Goal: Use online tool/utility: Utilize a website feature to perform a specific function

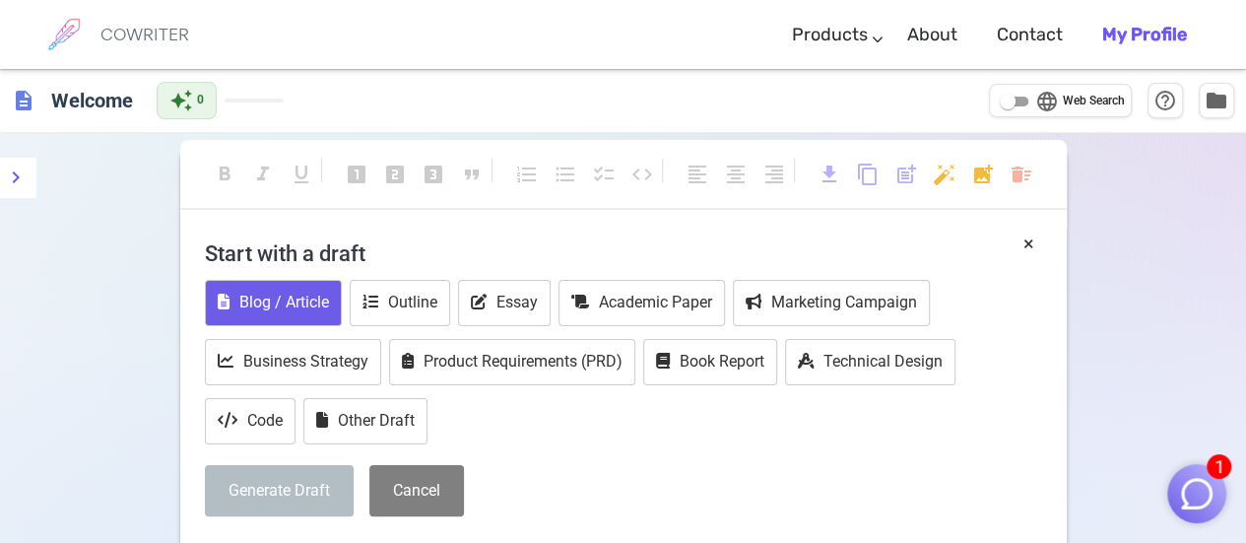
click at [284, 303] on button "Blog / Article" at bounding box center [273, 303] width 137 height 46
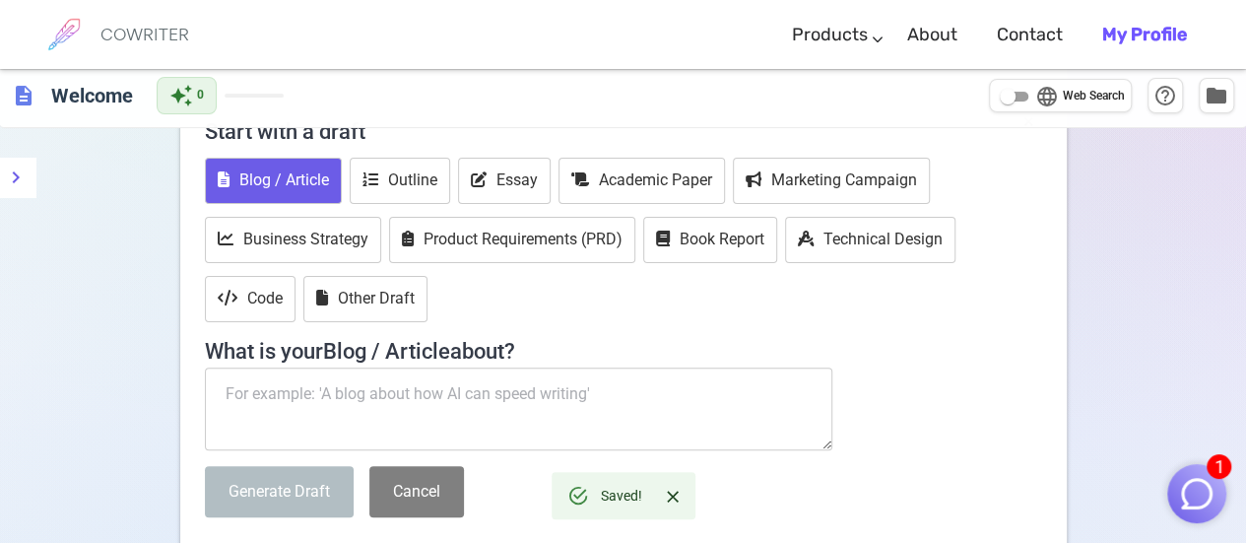
scroll to position [130, 0]
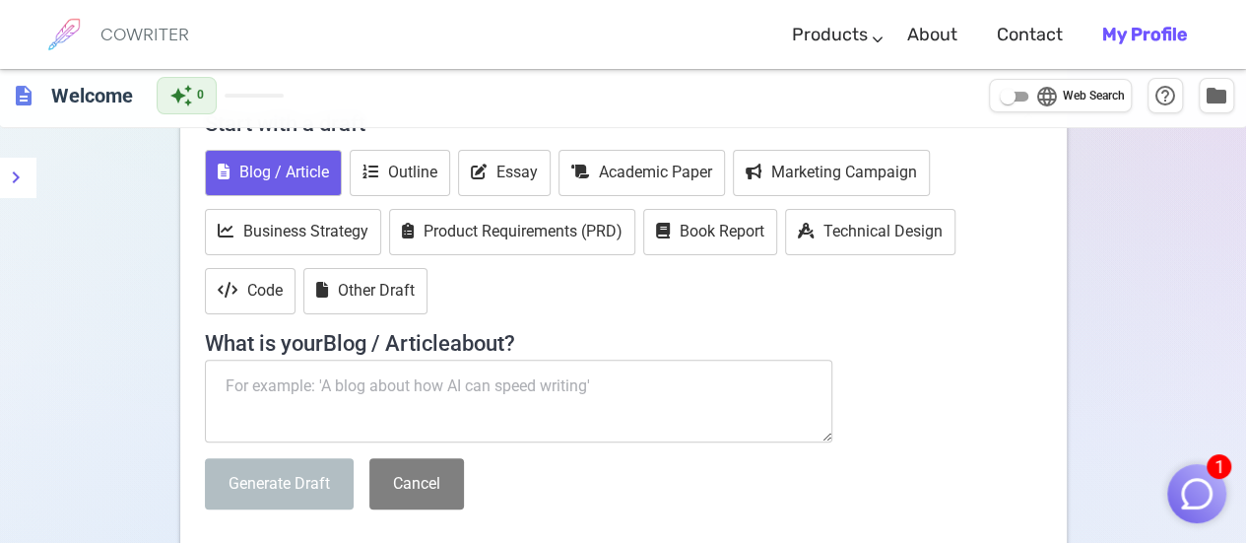
paste textarea "[URL][DOMAIN_NAME]"
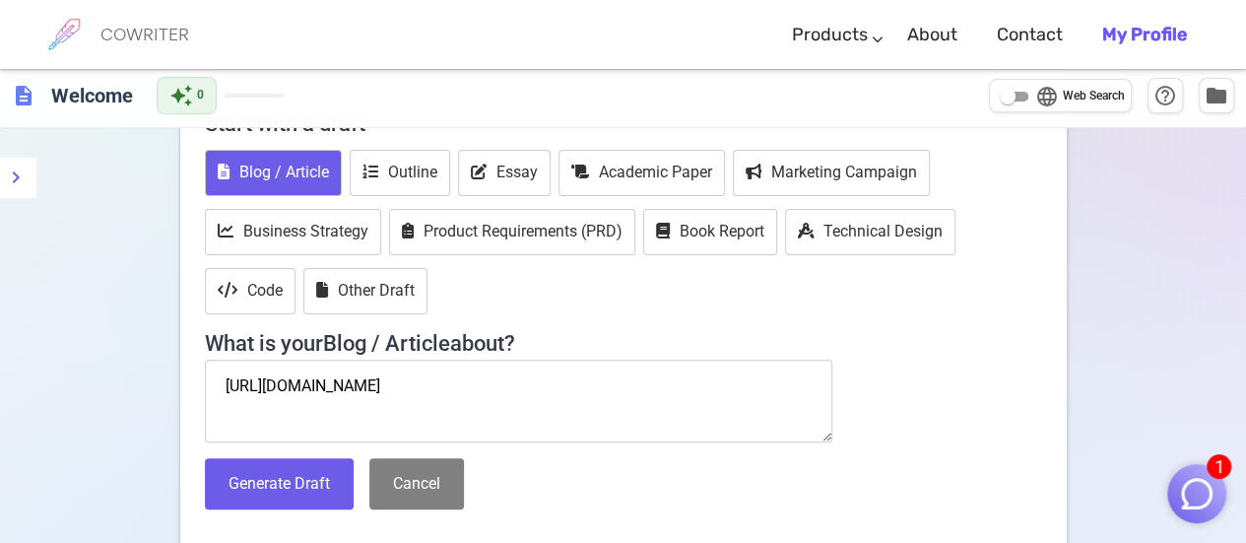
click at [648, 278] on div "Blog / Article Outline Essay Academic Paper Marketing Campaign Business Strateg…" at bounding box center [623, 234] width 837 height 168
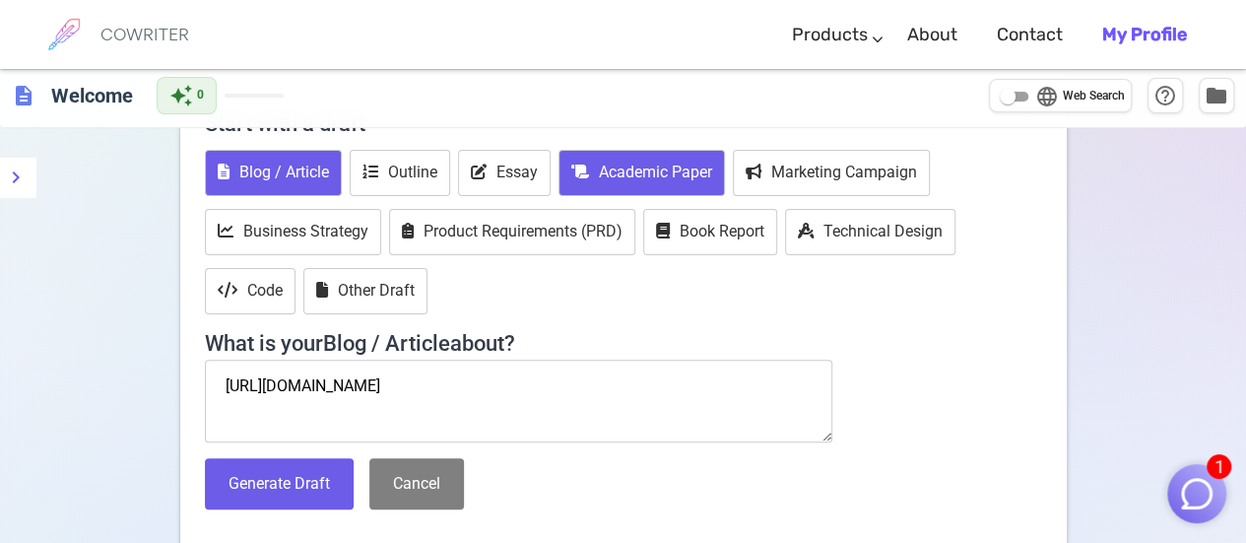
click at [628, 164] on button "Academic Paper" at bounding box center [641, 173] width 166 height 46
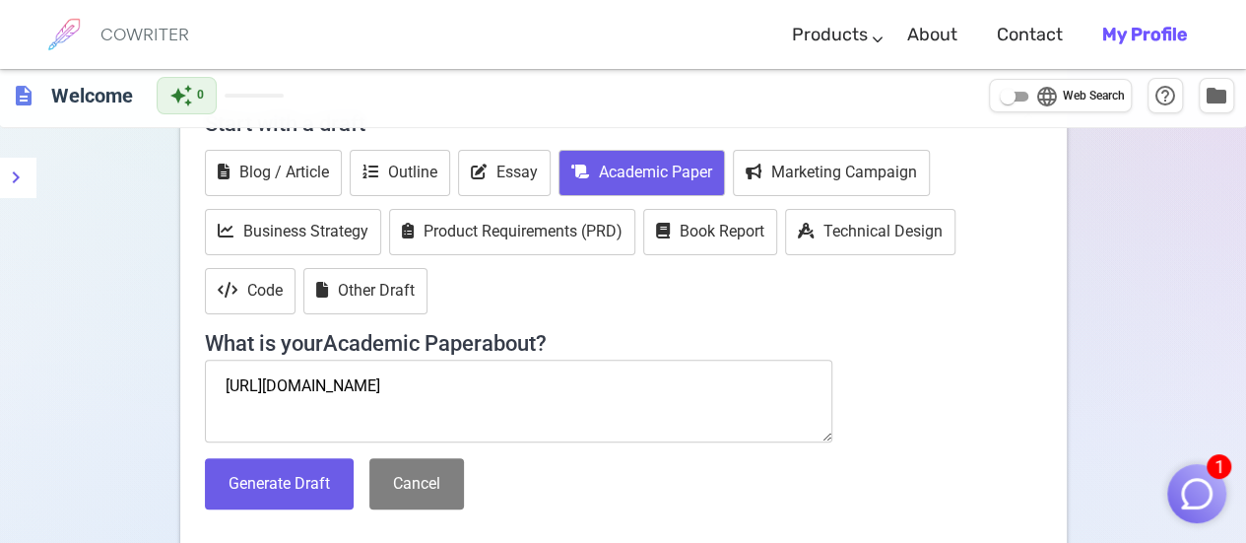
click at [664, 398] on textarea "[URL][DOMAIN_NAME]" at bounding box center [519, 400] width 628 height 83
type textarea "h"
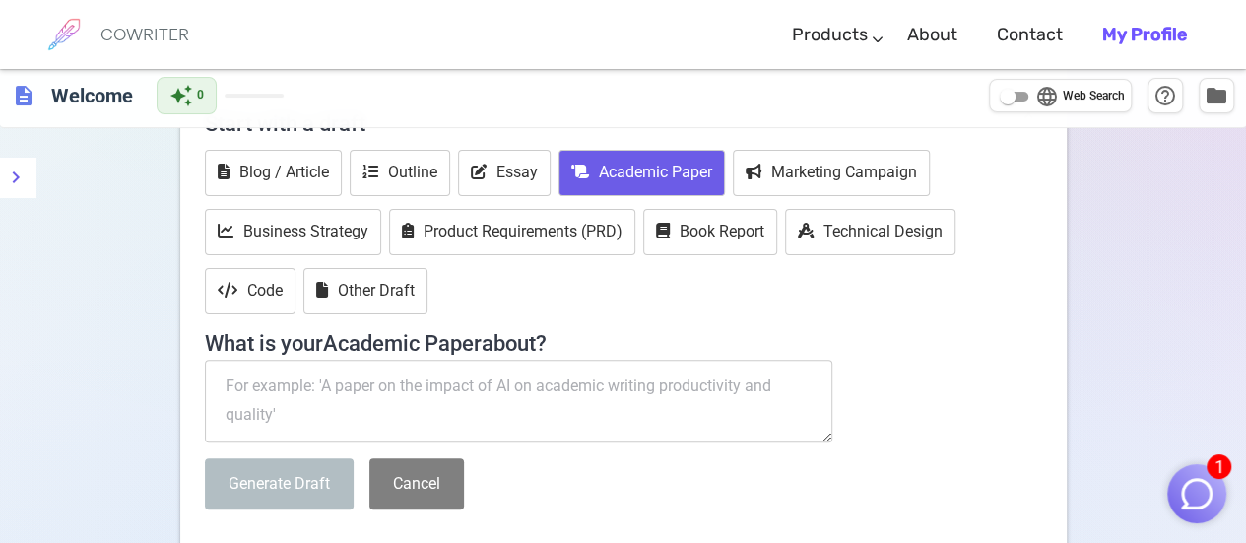
paste textarea "[URL][DOMAIN_NAME]"
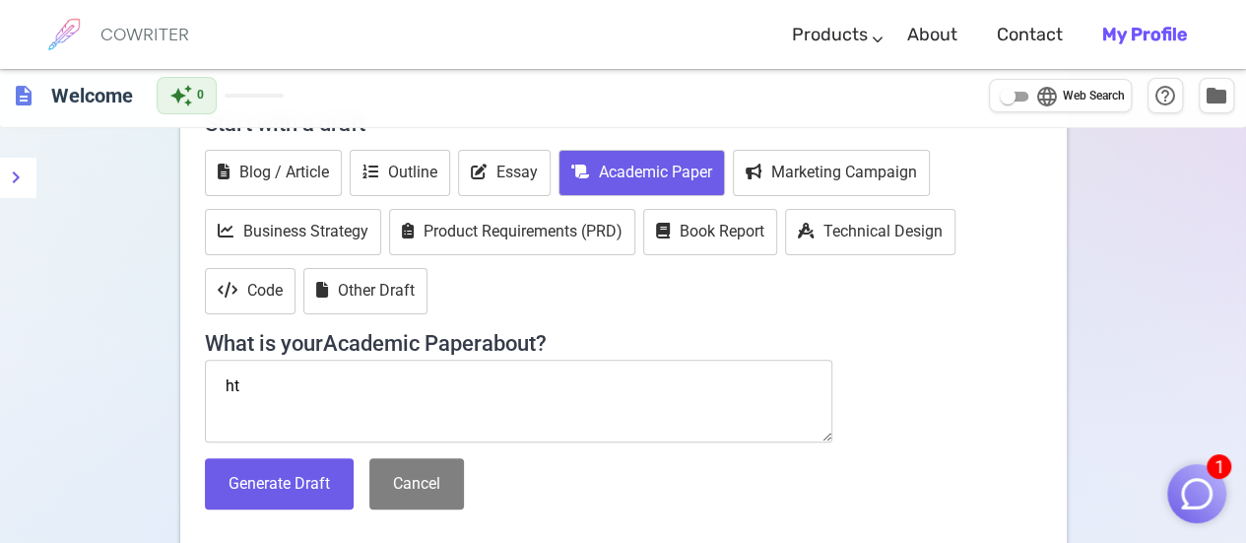
type textarea "h"
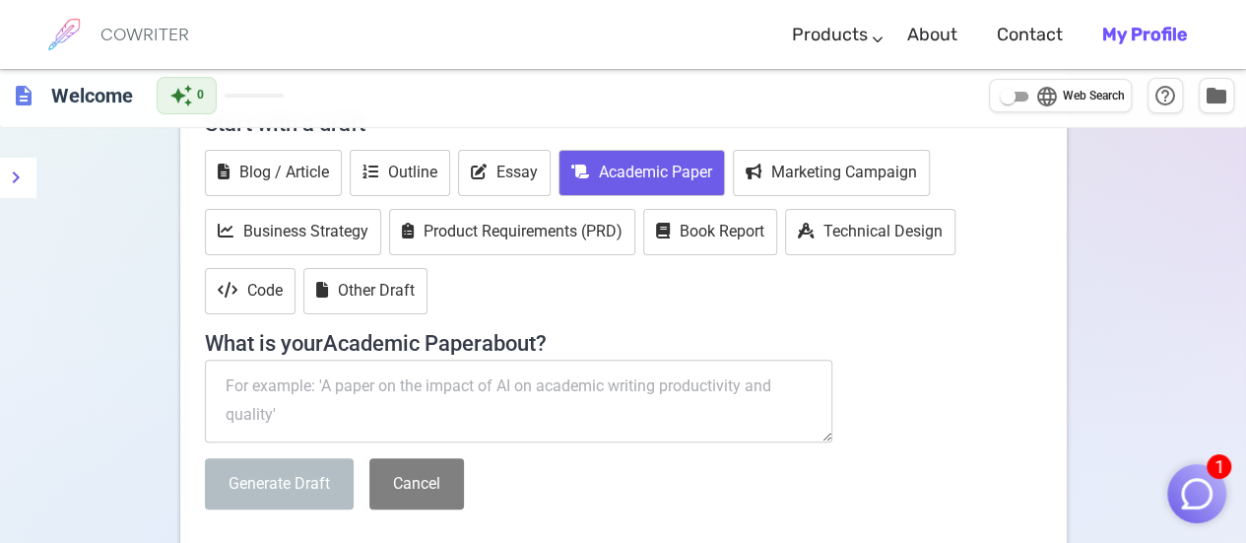
paste textarea "Lor ipsum dolor si Ametc 98 adi elit se Doeiu tem Incididun Utla etd magnaal en…"
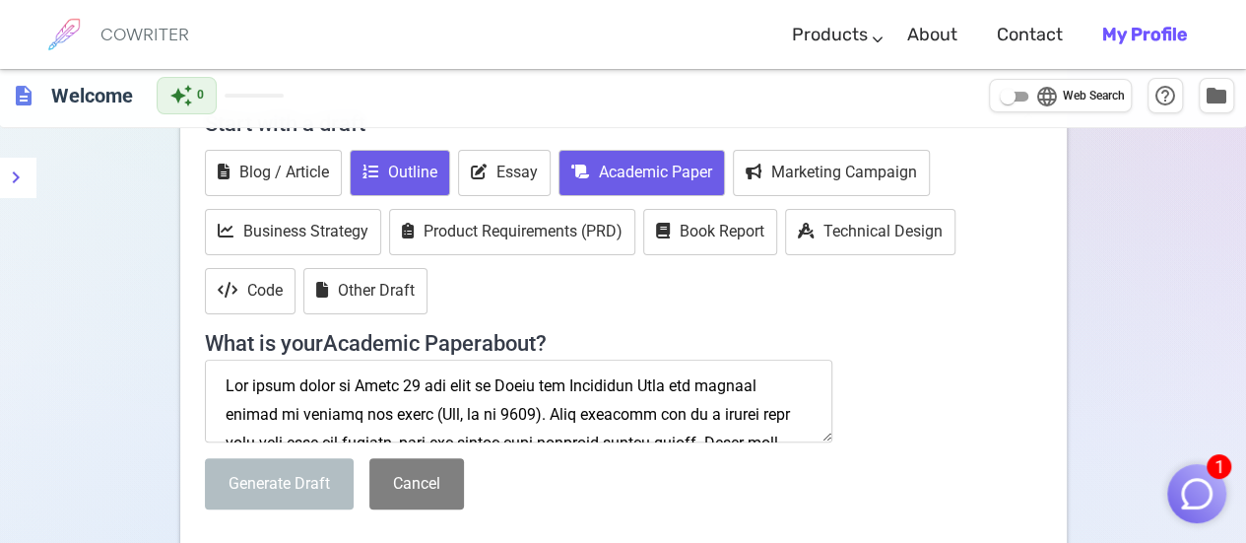
scroll to position [665, 0]
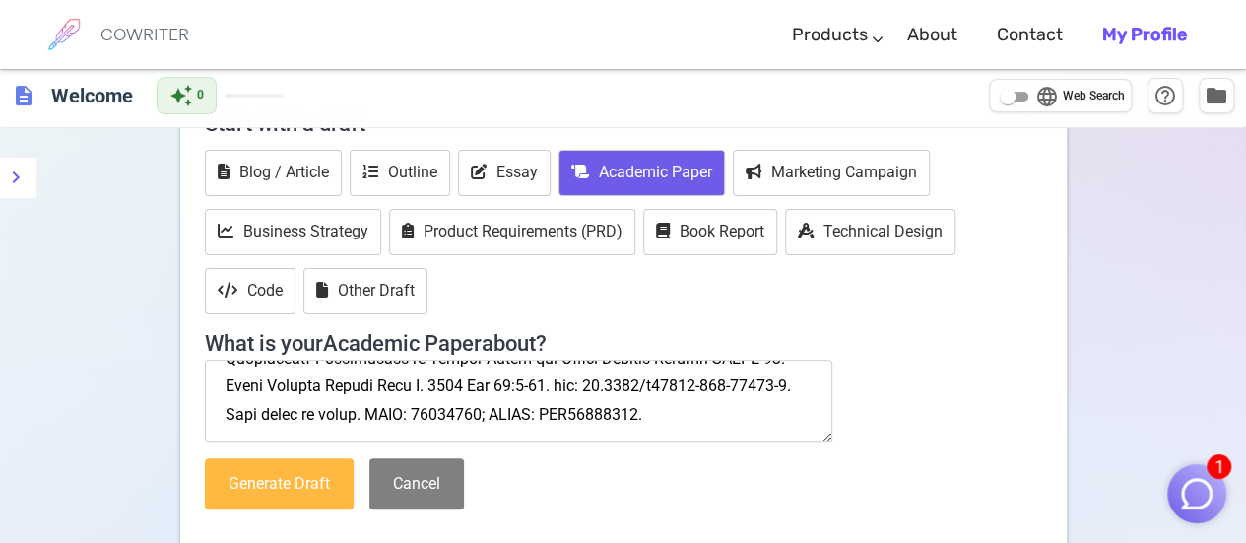
type textarea "Lor ipsum dolor si Ametc 98 adi elit se Doeiu tem Incididun Utla etd magnaal en…"
click at [274, 472] on button "Generate Draft" at bounding box center [279, 484] width 149 height 52
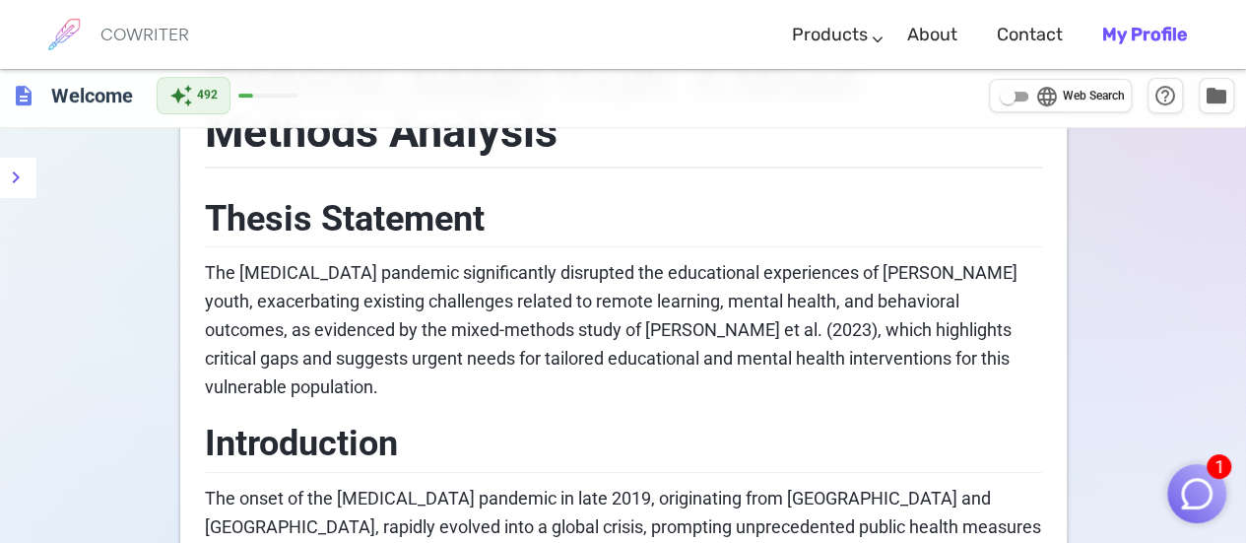
scroll to position [0, 0]
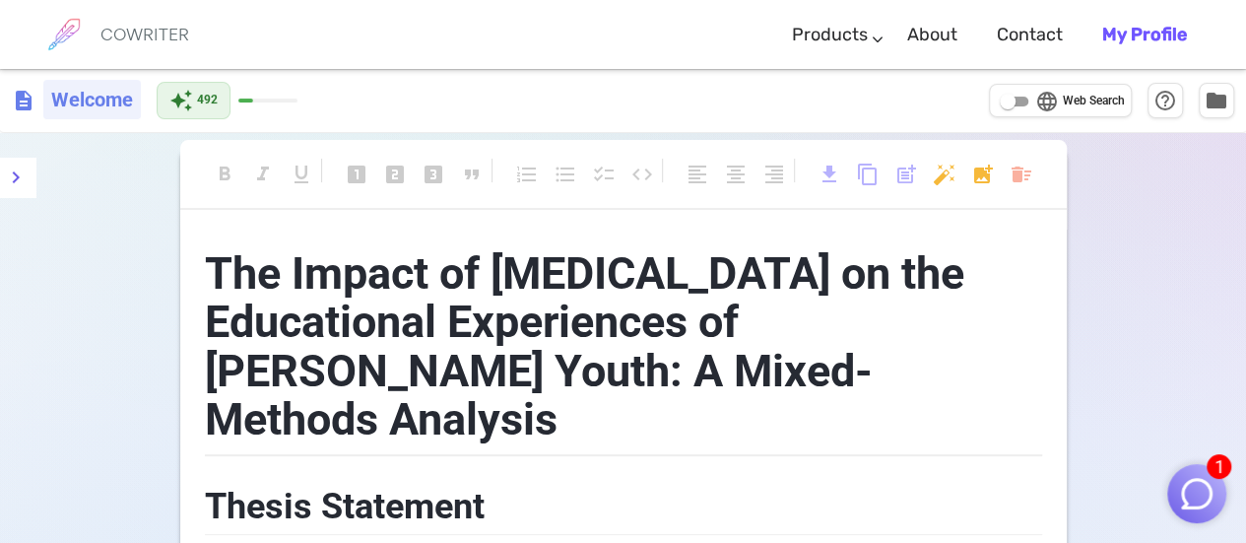
click at [49, 110] on h6 "Welcome" at bounding box center [91, 99] width 97 height 39
click at [10, 97] on div "description Welcome auto_awesome 492 language Web Search help_outline folder" at bounding box center [623, 101] width 1246 height 64
click at [14, 170] on icon "menu" at bounding box center [16, 177] width 24 height 24
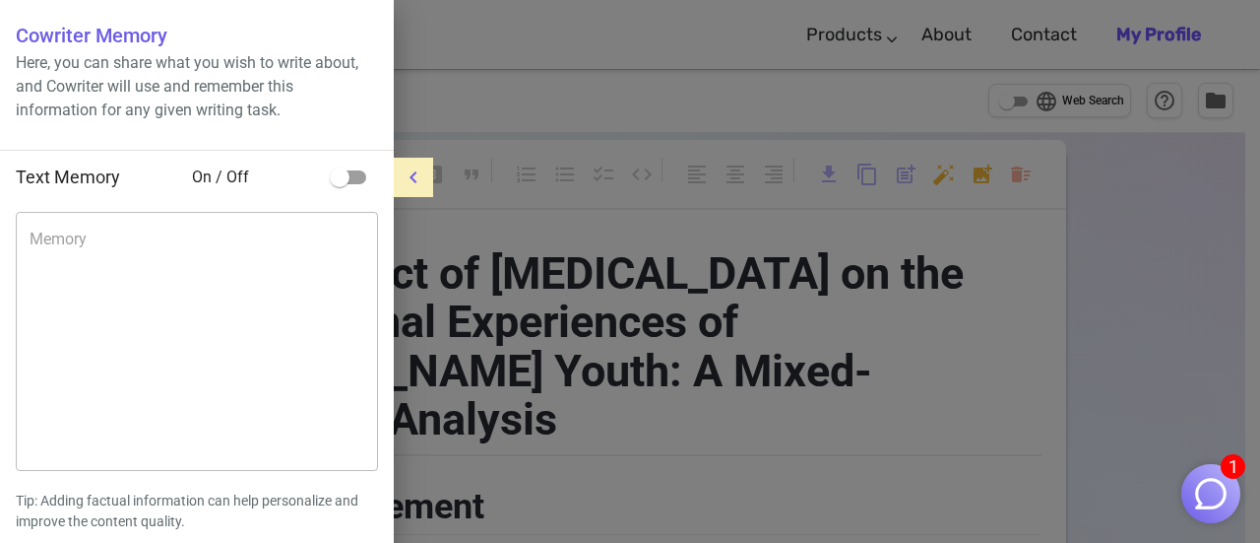
click at [542, 72] on div at bounding box center [630, 271] width 1260 height 543
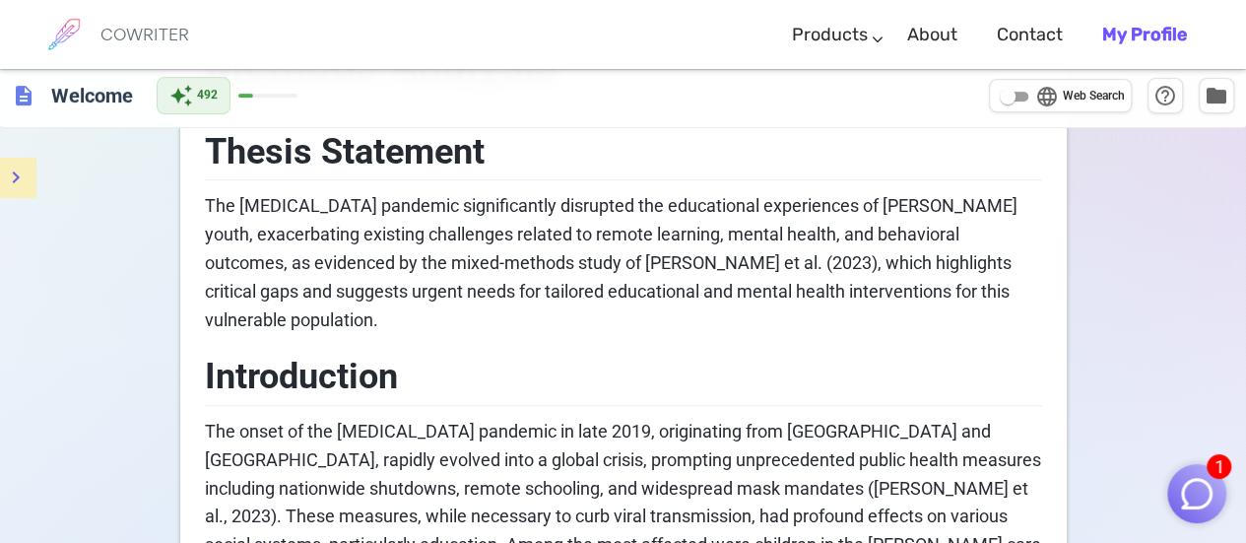
scroll to position [394, 0]
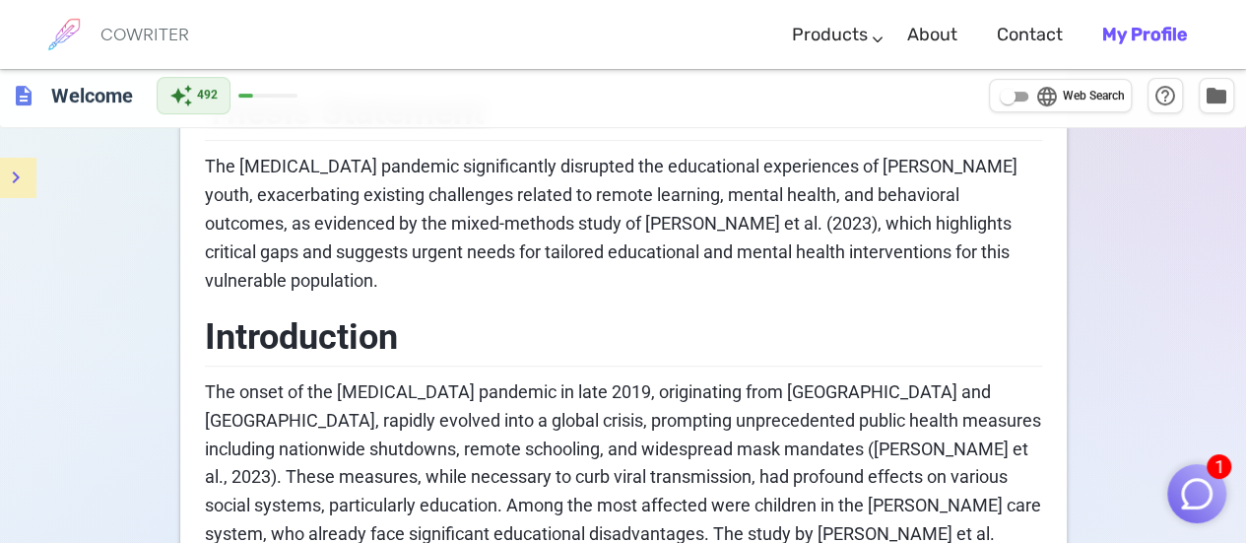
click at [694, 381] on span "The onset of the [MEDICAL_DATA] pandemic in late 2019, originating from [GEOGRA…" at bounding box center [625, 519] width 840 height 276
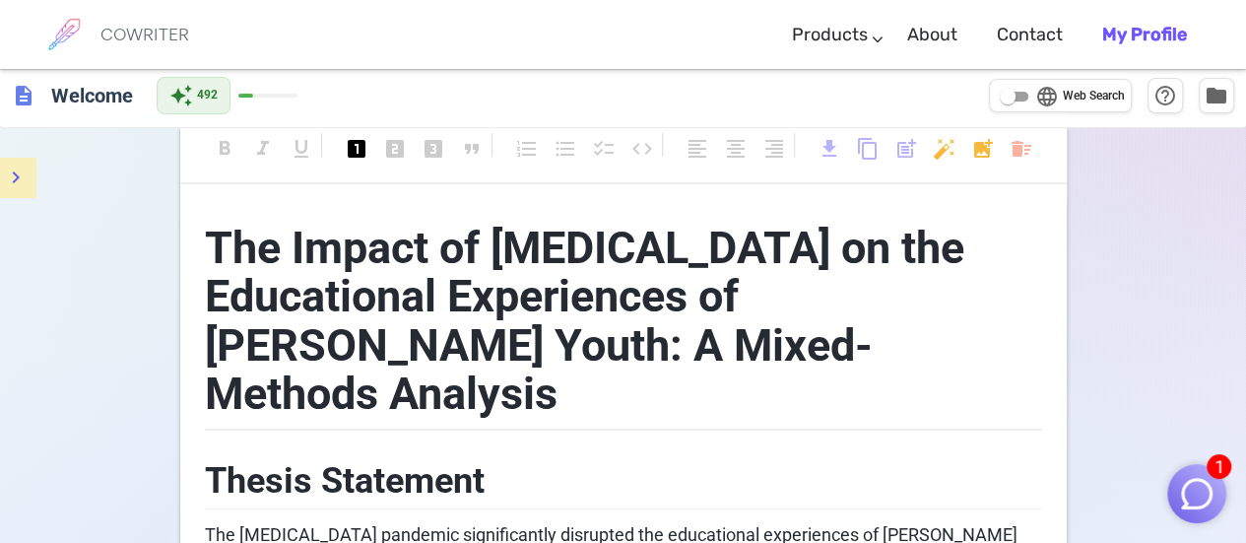
scroll to position [0, 0]
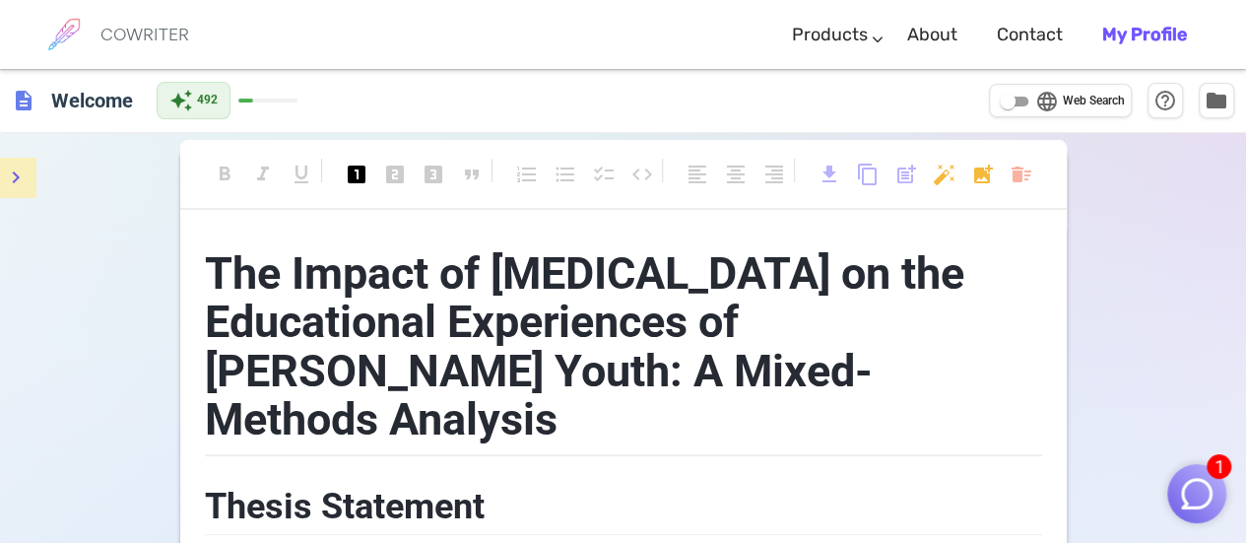
click at [645, 472] on h2 "Thesis Statement" at bounding box center [623, 504] width 837 height 64
